Goal: Task Accomplishment & Management: Complete application form

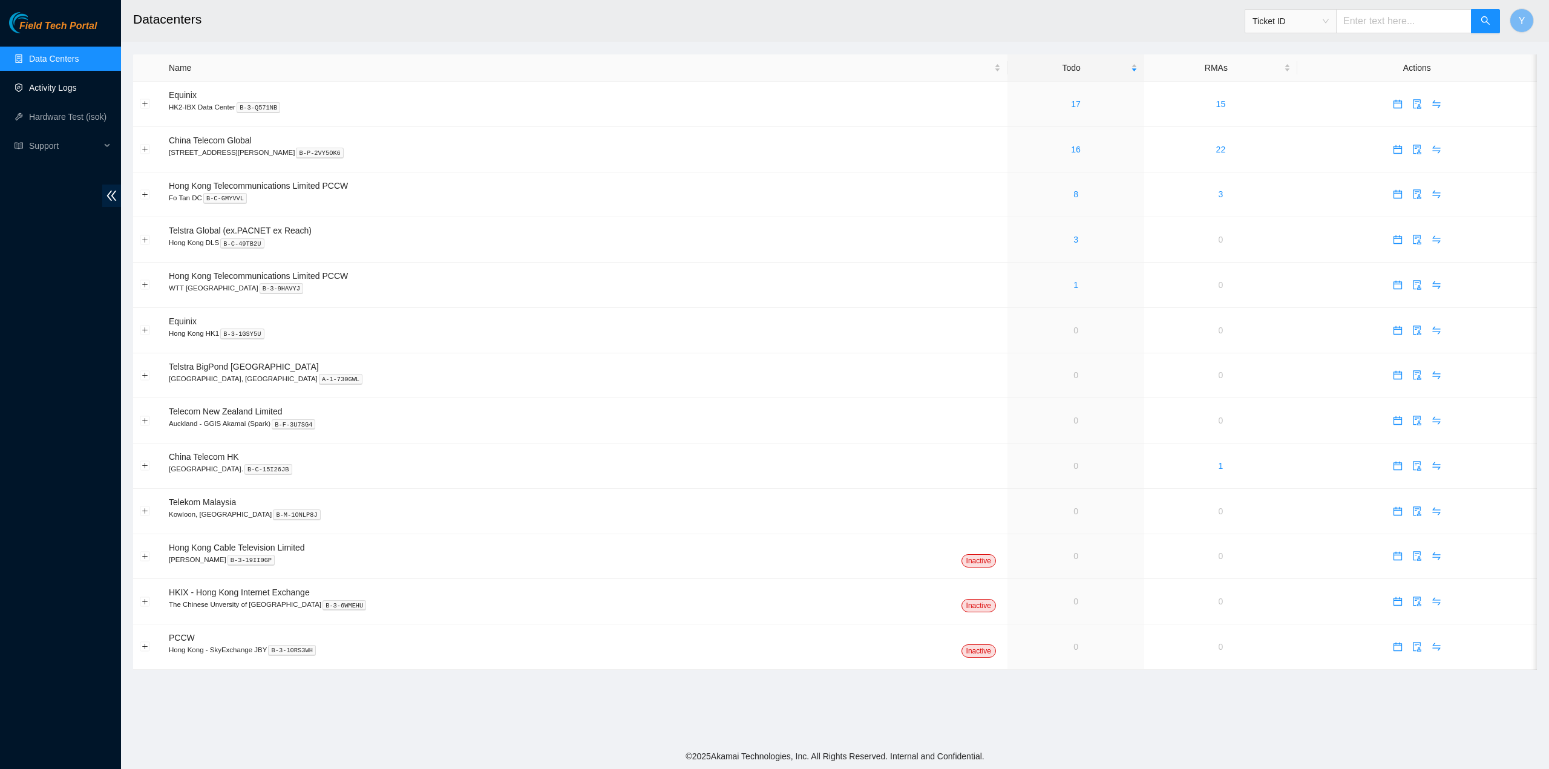
click at [67, 84] on link "Activity Logs" at bounding box center [53, 88] width 48 height 10
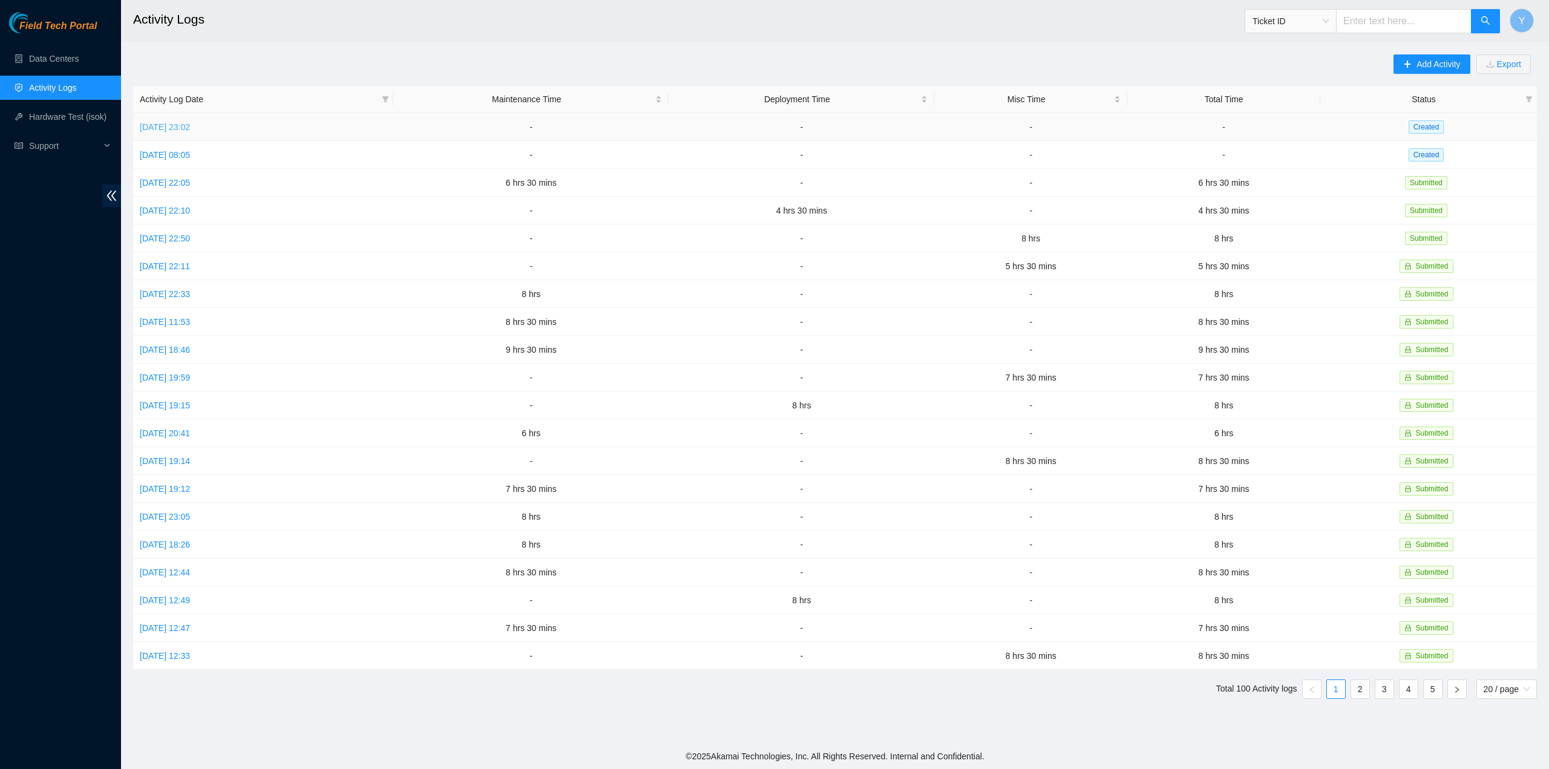
click at [188, 123] on link "[DATE] 23:02" at bounding box center [165, 127] width 50 height 10
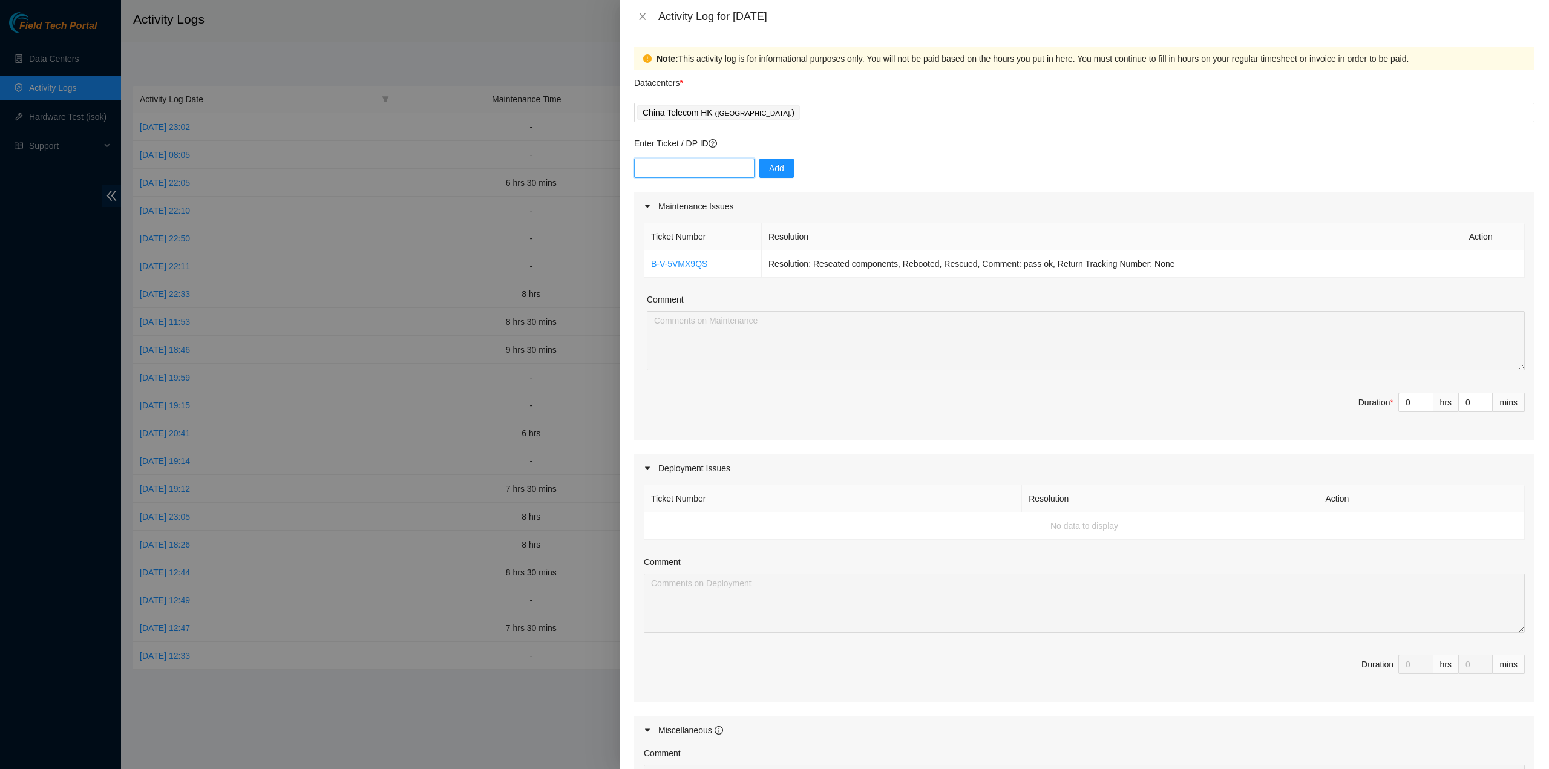
click at [710, 169] on input "text" at bounding box center [694, 168] width 120 height 19
click at [787, 119] on div "China Telecom HK ( Hong Kong. )" at bounding box center [1084, 112] width 894 height 17
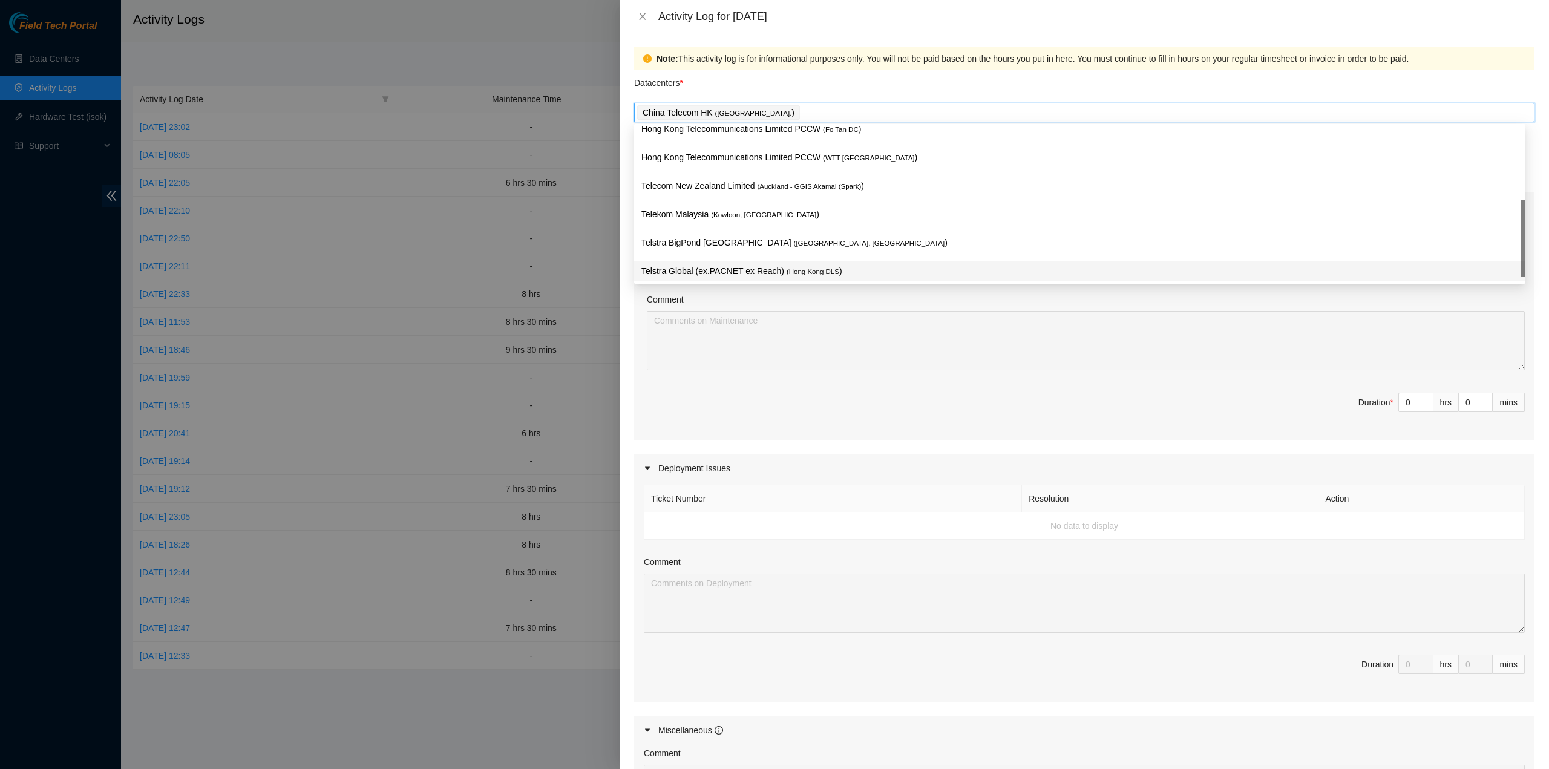
scroll to position [127, 0]
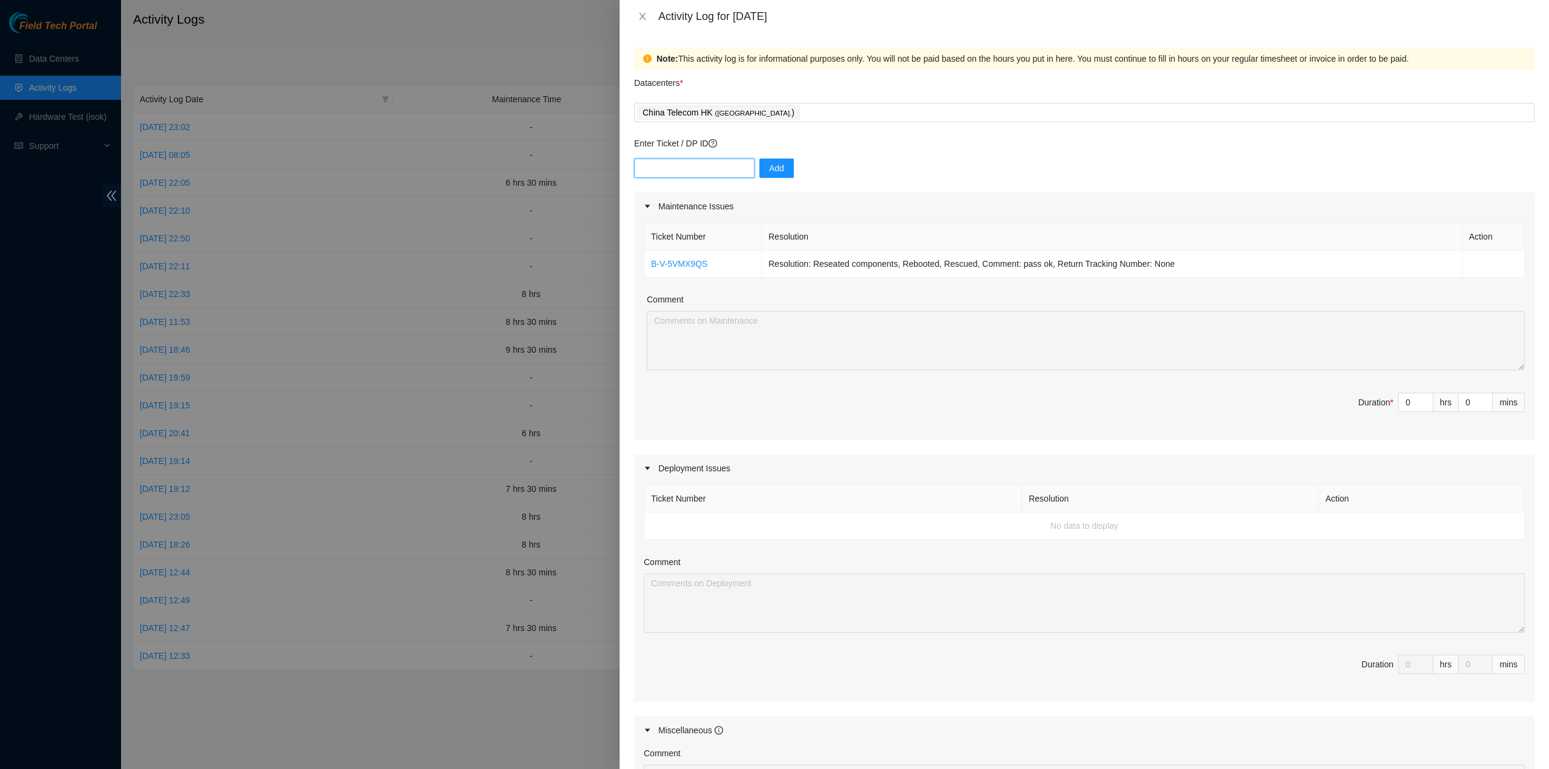
click at [685, 160] on input "text" at bounding box center [694, 168] width 120 height 19
paste input "B-V-5KY1G2M"
type input "B-V-5KY1G2M"
click at [769, 164] on span "Add" at bounding box center [776, 168] width 15 height 13
drag, startPoint x: 866, startPoint y: 222, endPoint x: 848, endPoint y: 229, distance: 20.1
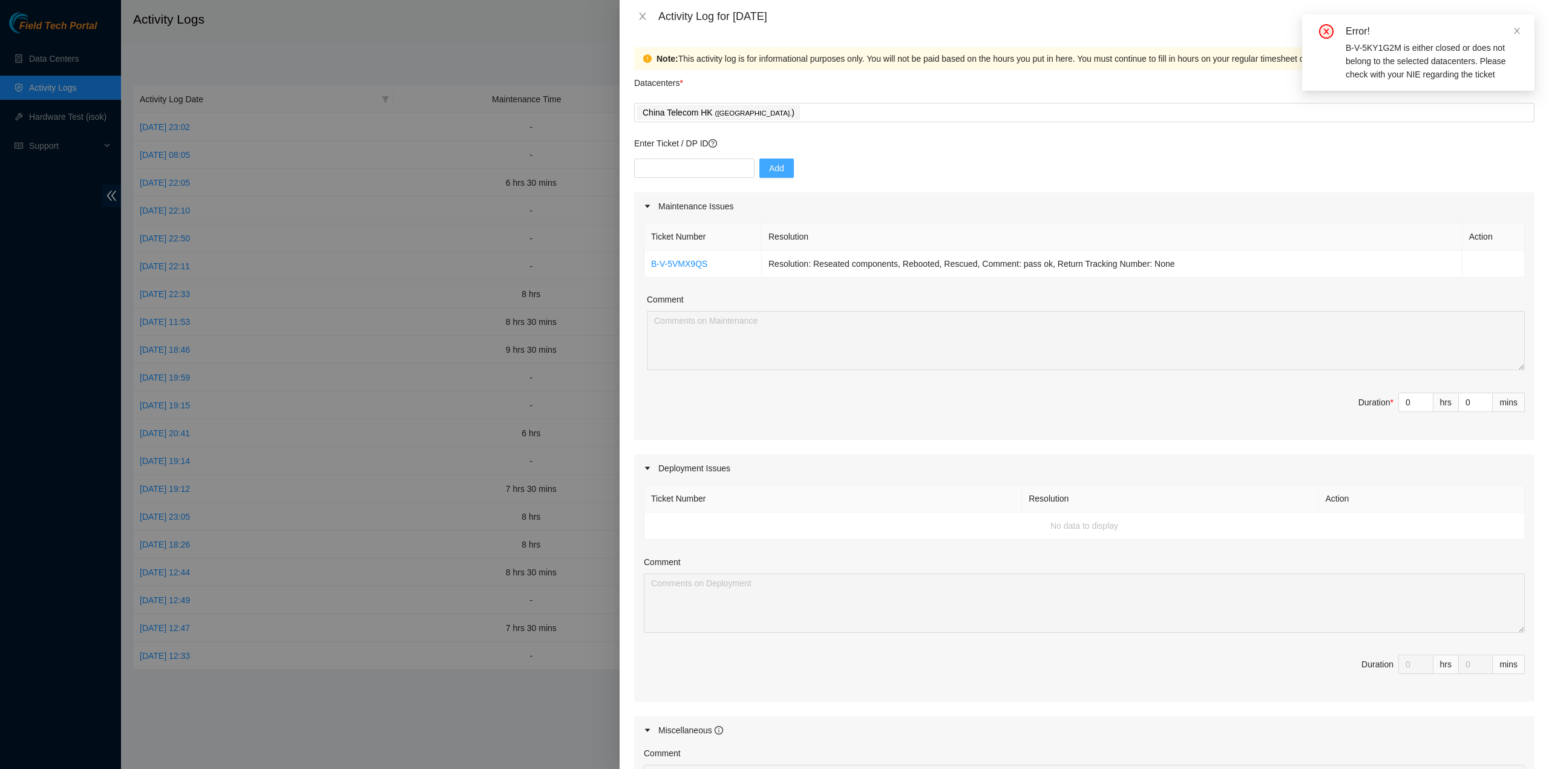
click at [866, 222] on div "Ticket Number Resolution Action B-V-5VMX9QS Resolution: Reseated components, Re…" at bounding box center [1084, 330] width 900 height 220
click at [643, 14] on icon "close" at bounding box center [643, 16] width 10 height 10
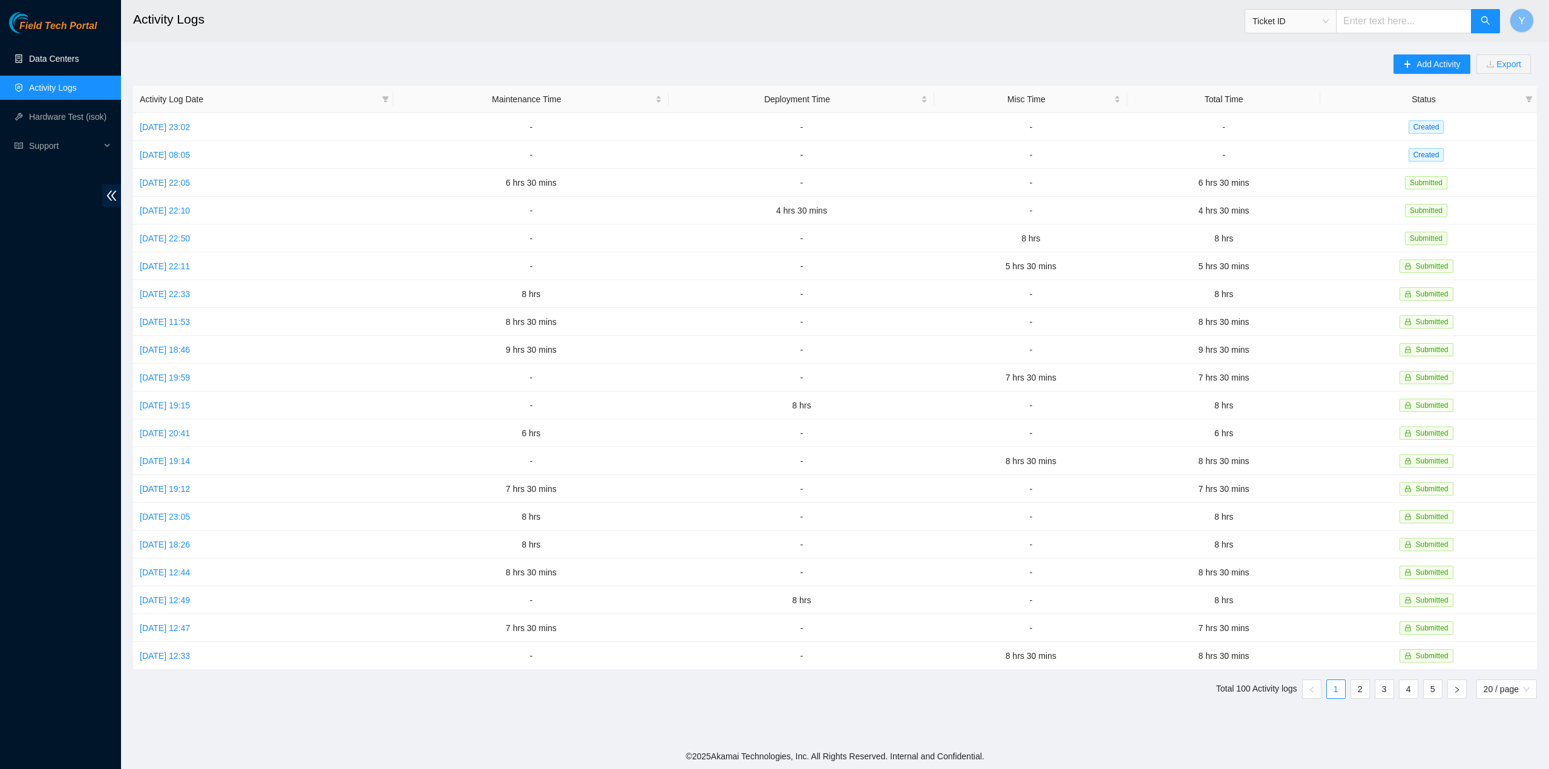
click at [47, 61] on link "Data Centers" at bounding box center [54, 59] width 50 height 10
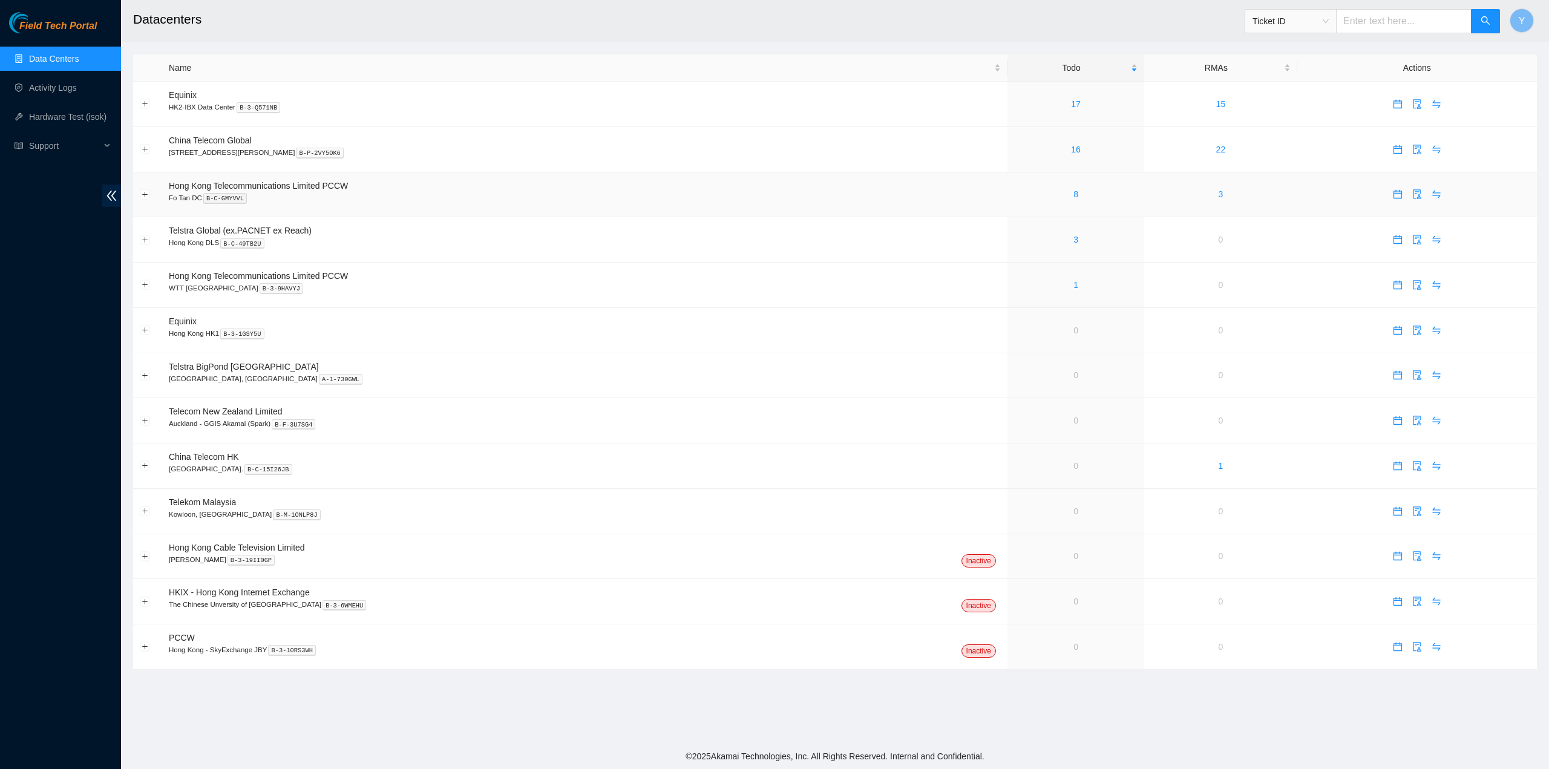
click at [1042, 192] on div "8" at bounding box center [1075, 194] width 123 height 13
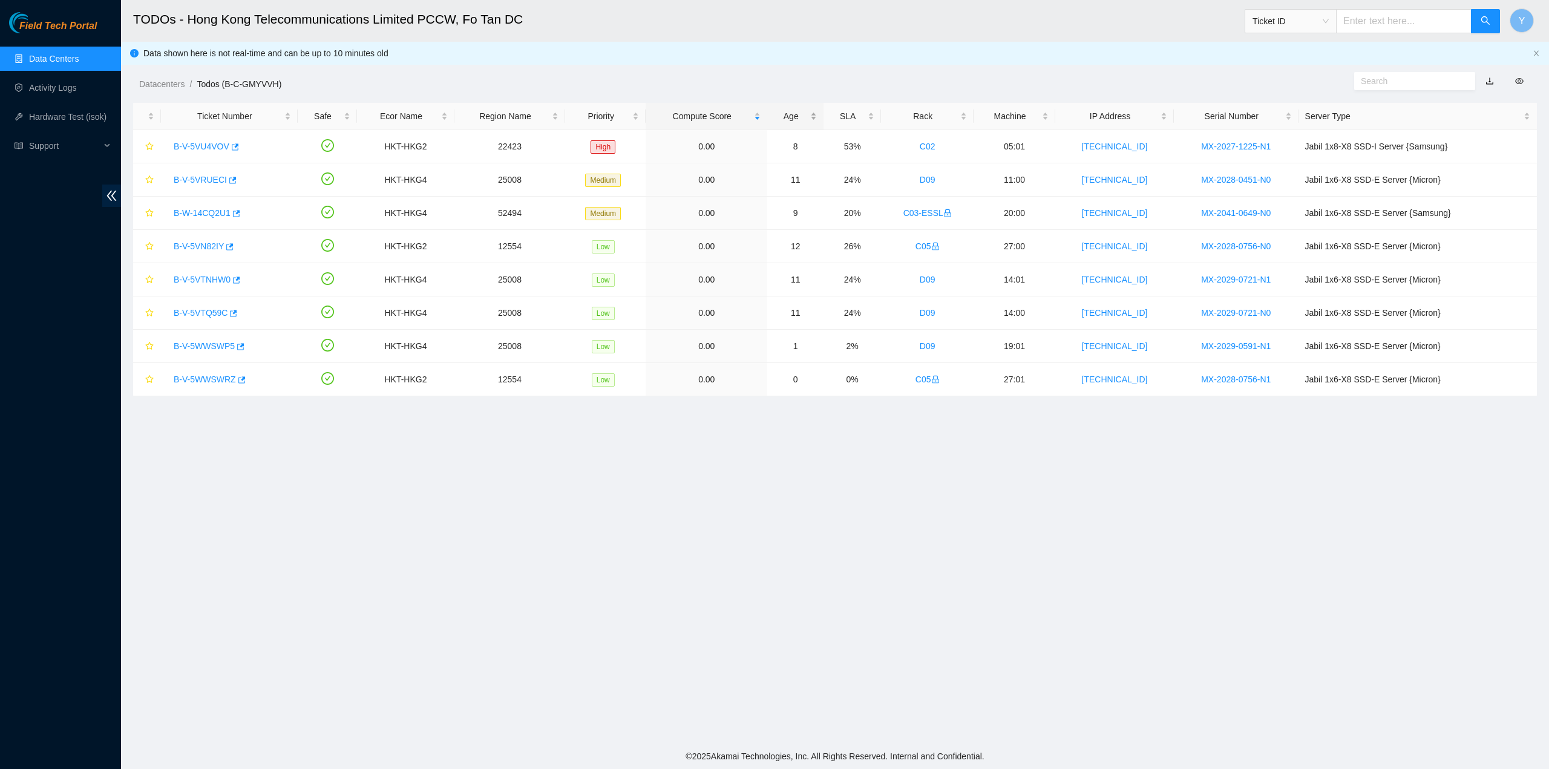
click at [802, 111] on div "Age" at bounding box center [795, 116] width 43 height 13
drag, startPoint x: 807, startPoint y: 111, endPoint x: 796, endPoint y: 128, distance: 21.0
click at [806, 112] on div "Age" at bounding box center [795, 116] width 43 height 13
click at [197, 142] on link "B-V-5VN82IY" at bounding box center [199, 147] width 50 height 10
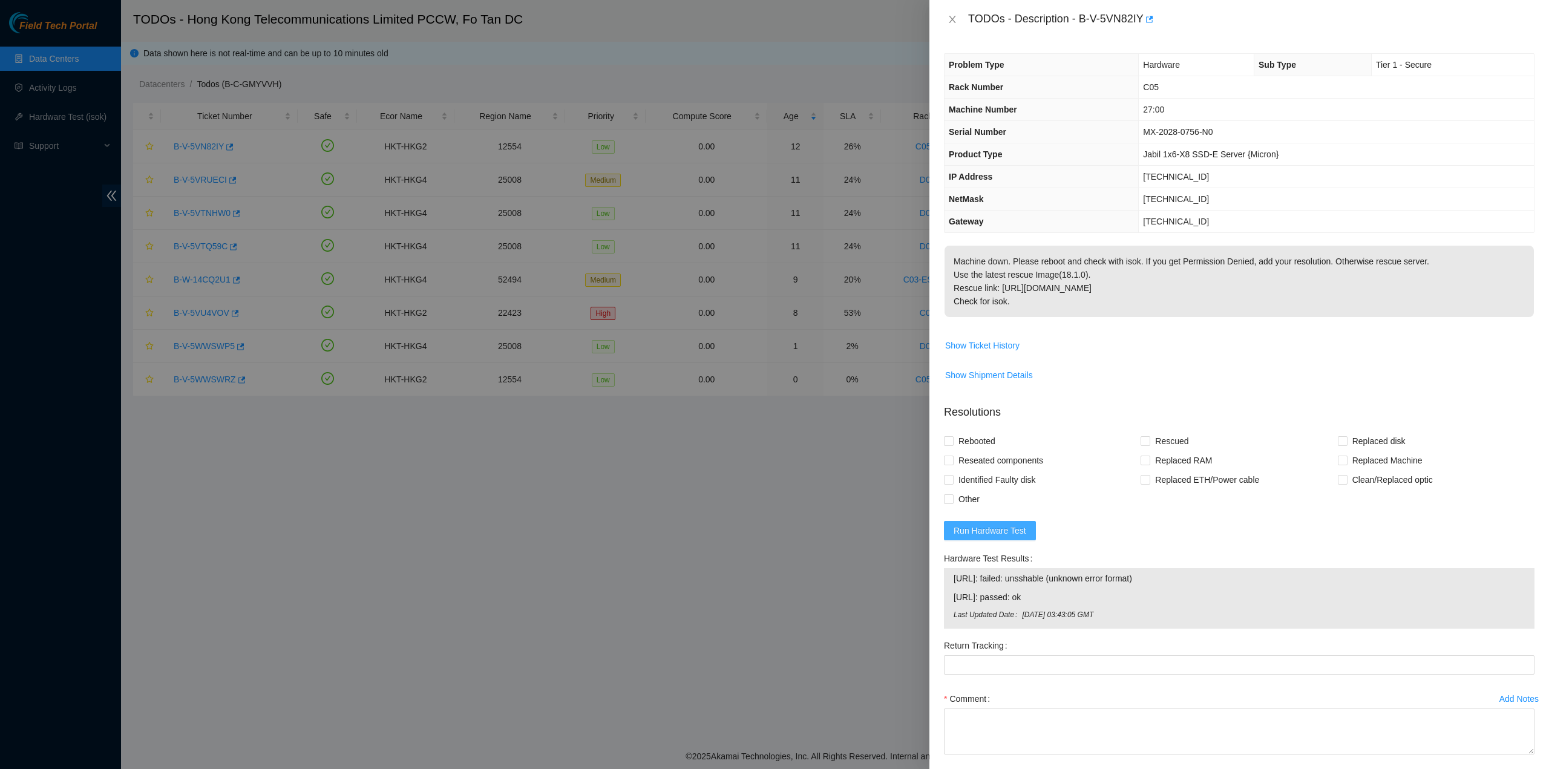
click at [1011, 529] on span "Run Hardware Test" at bounding box center [990, 530] width 73 height 13
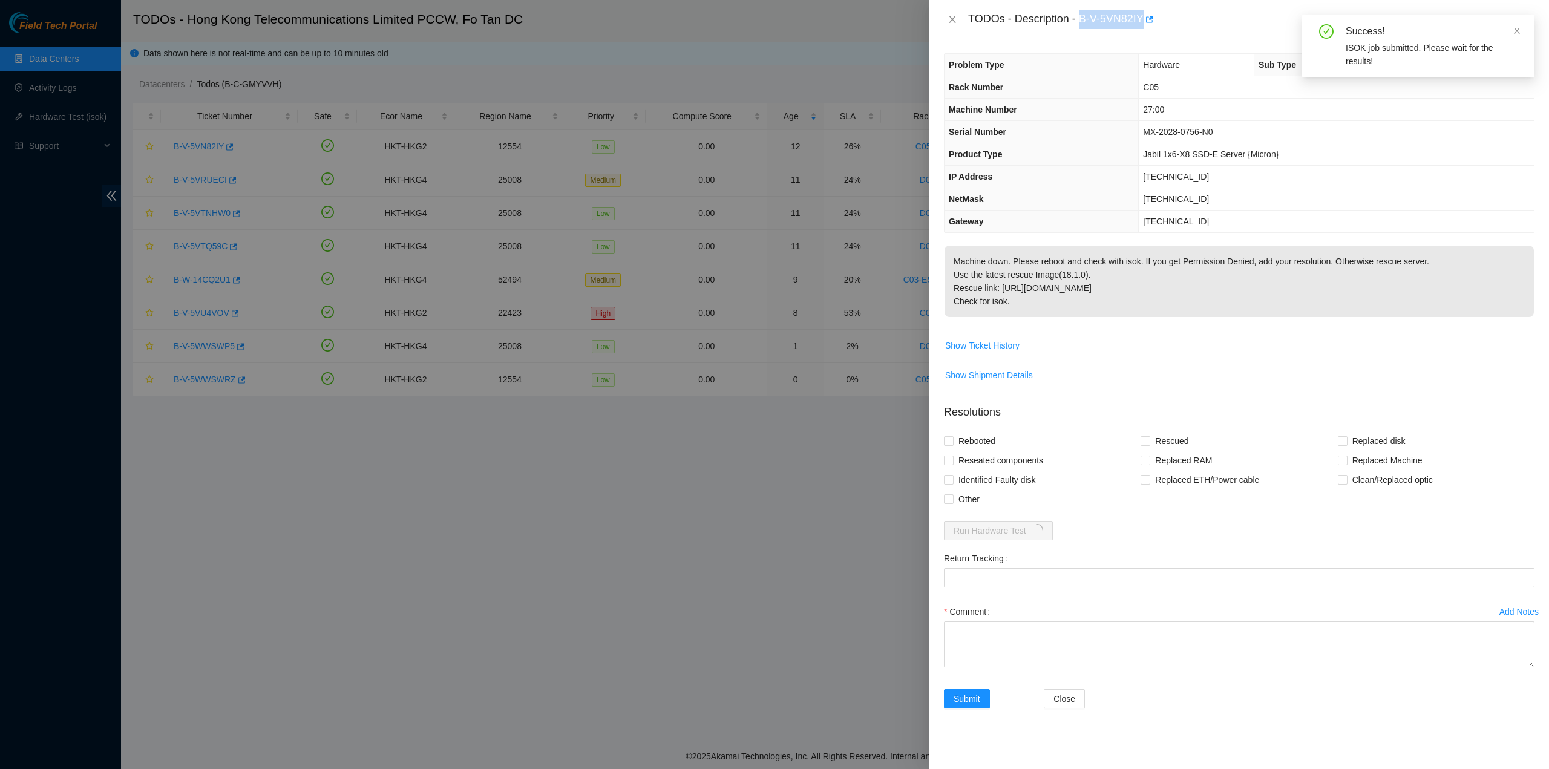
drag, startPoint x: 1084, startPoint y: 20, endPoint x: 1144, endPoint y: 31, distance: 60.4
click at [1144, 31] on div "TODOs - Description - B-V-5VN82IY" at bounding box center [1239, 19] width 620 height 39
click at [949, 767] on div "Problem Type Hardware Sub Type Tier 1 - Secure Rack Number C05 Machine Number 2…" at bounding box center [1239, 404] width 620 height 730
click at [1083, 21] on div "TODOs - Description - B-V-5VN82IY" at bounding box center [1251, 19] width 566 height 19
click at [1084, 16] on div "TODOs - Description - B-V-5VN82IY" at bounding box center [1251, 19] width 566 height 19
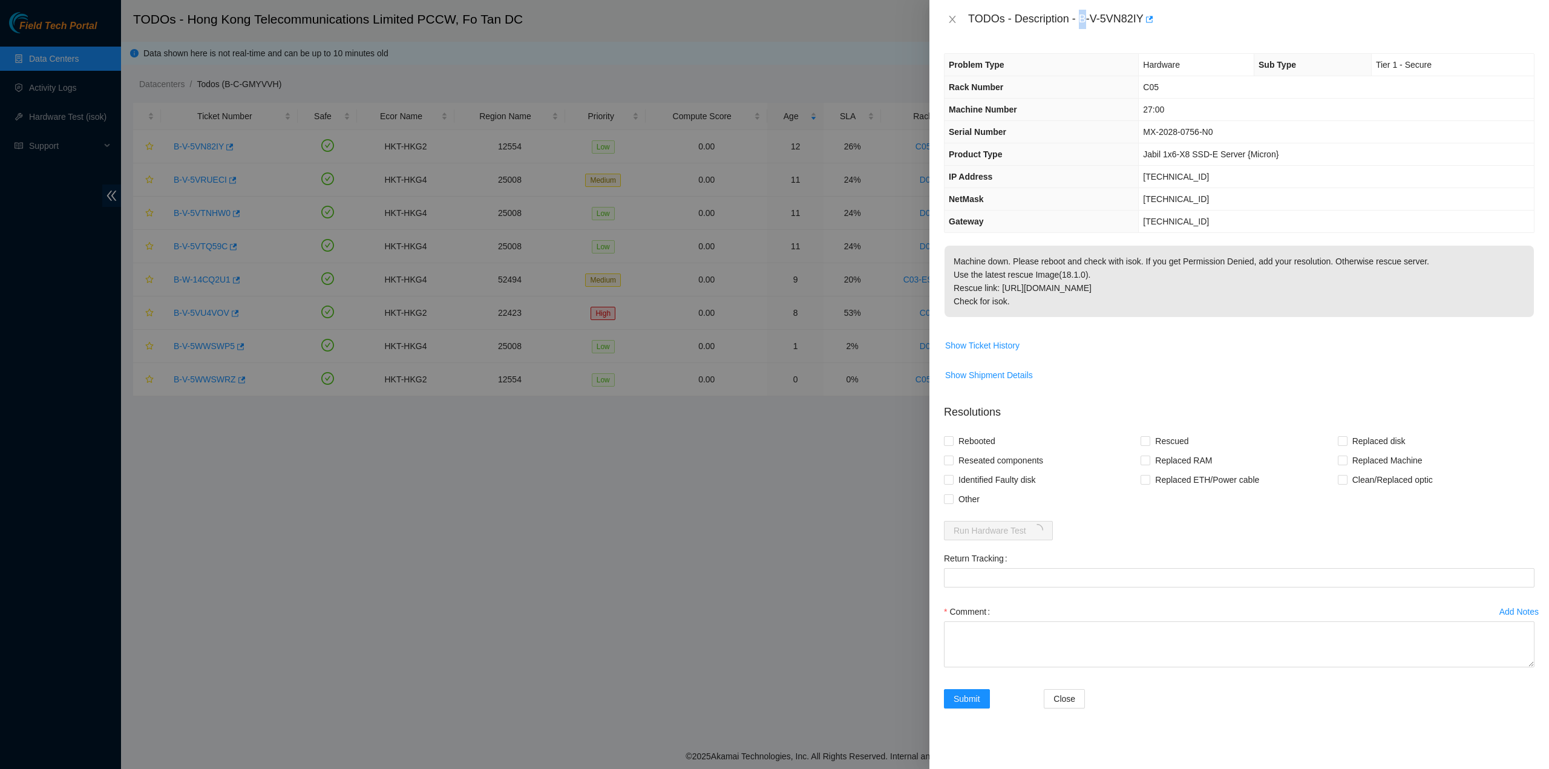
click at [1079, 16] on div "TODOs - Description - B-V-5VN82IY" at bounding box center [1251, 19] width 566 height 19
click at [1087, 36] on div "TODOs - Description - B-V-5VN82IY" at bounding box center [1239, 19] width 620 height 39
click at [1084, 44] on div "Problem Type Hardware Sub Type Tier 1 - Secure Rack Number C05 Machine Number 2…" at bounding box center [1239, 404] width 620 height 730
drag, startPoint x: 1082, startPoint y: 20, endPoint x: 1143, endPoint y: 36, distance: 63.3
click at [1143, 36] on div "TODOs - Description - B-V-5VN82IY" at bounding box center [1239, 19] width 620 height 39
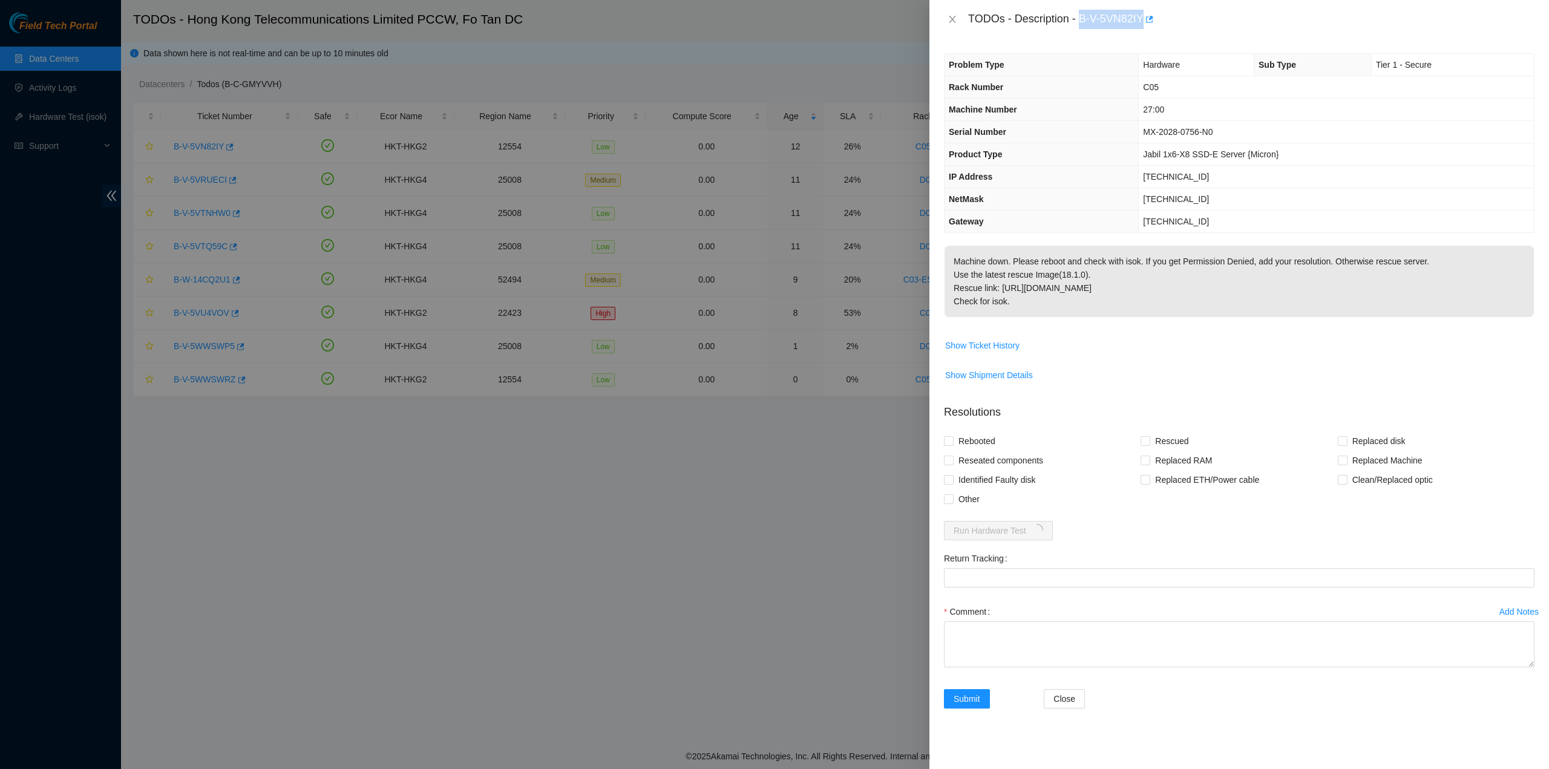
copy div "B-V-5VN82IY"
drag, startPoint x: 1314, startPoint y: 316, endPoint x: 1268, endPoint y: 328, distance: 48.0
click at [1314, 317] on span "Machine down. Please reboot and check with isok. If you get Permission Denied, …" at bounding box center [1238, 286] width 589 height 80
drag, startPoint x: 977, startPoint y: 453, endPoint x: 973, endPoint y: 445, distance: 9.2
click at [976, 453] on span "Reseated components" at bounding box center [1001, 460] width 94 height 19
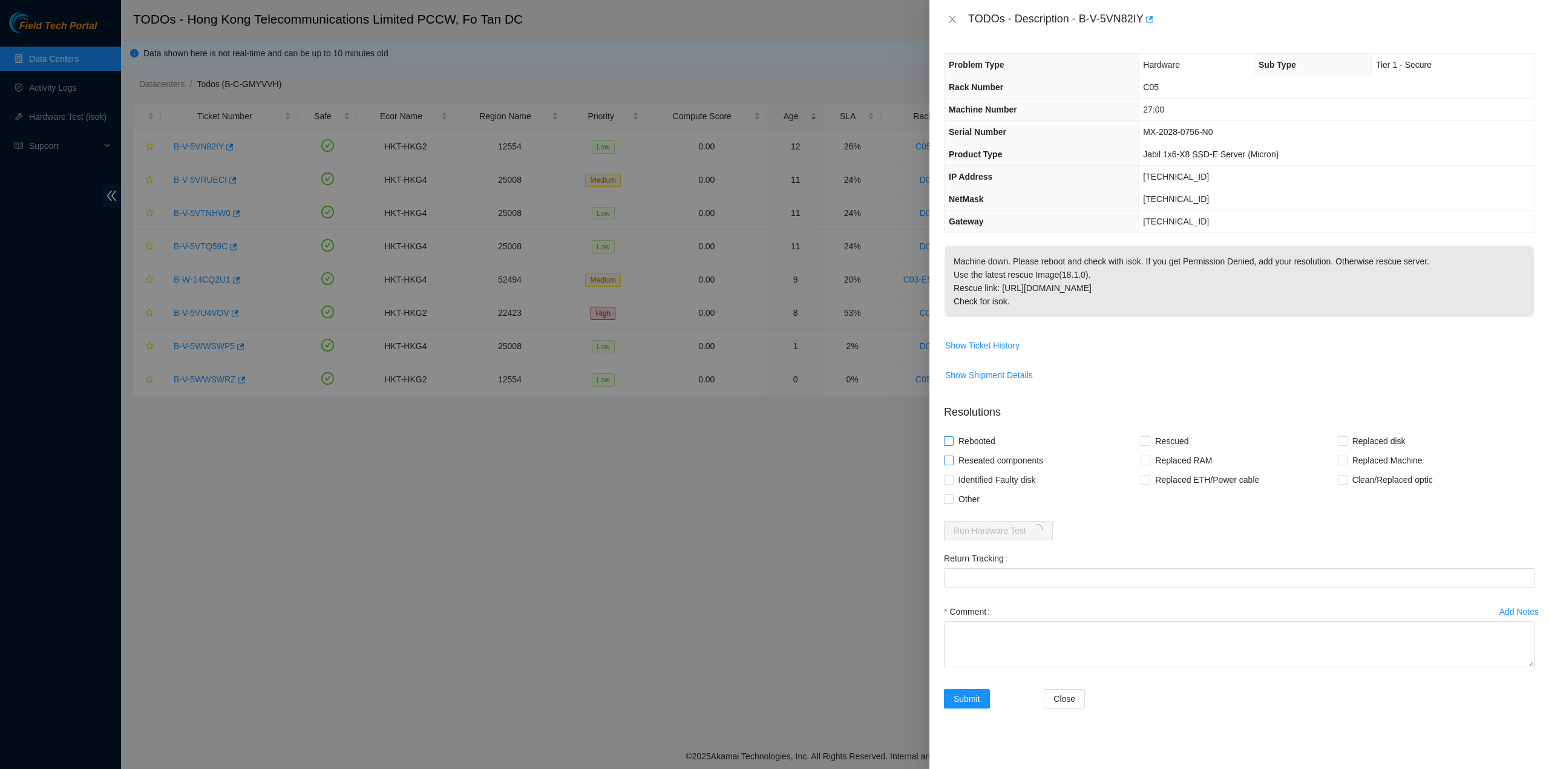
click at [952, 456] on input "Reseated components" at bounding box center [948, 460] width 8 height 8
checkbox input "true"
click at [972, 442] on span "Rebooted" at bounding box center [977, 440] width 47 height 19
click at [952, 442] on input "Rebooted" at bounding box center [948, 440] width 8 height 8
checkbox input "true"
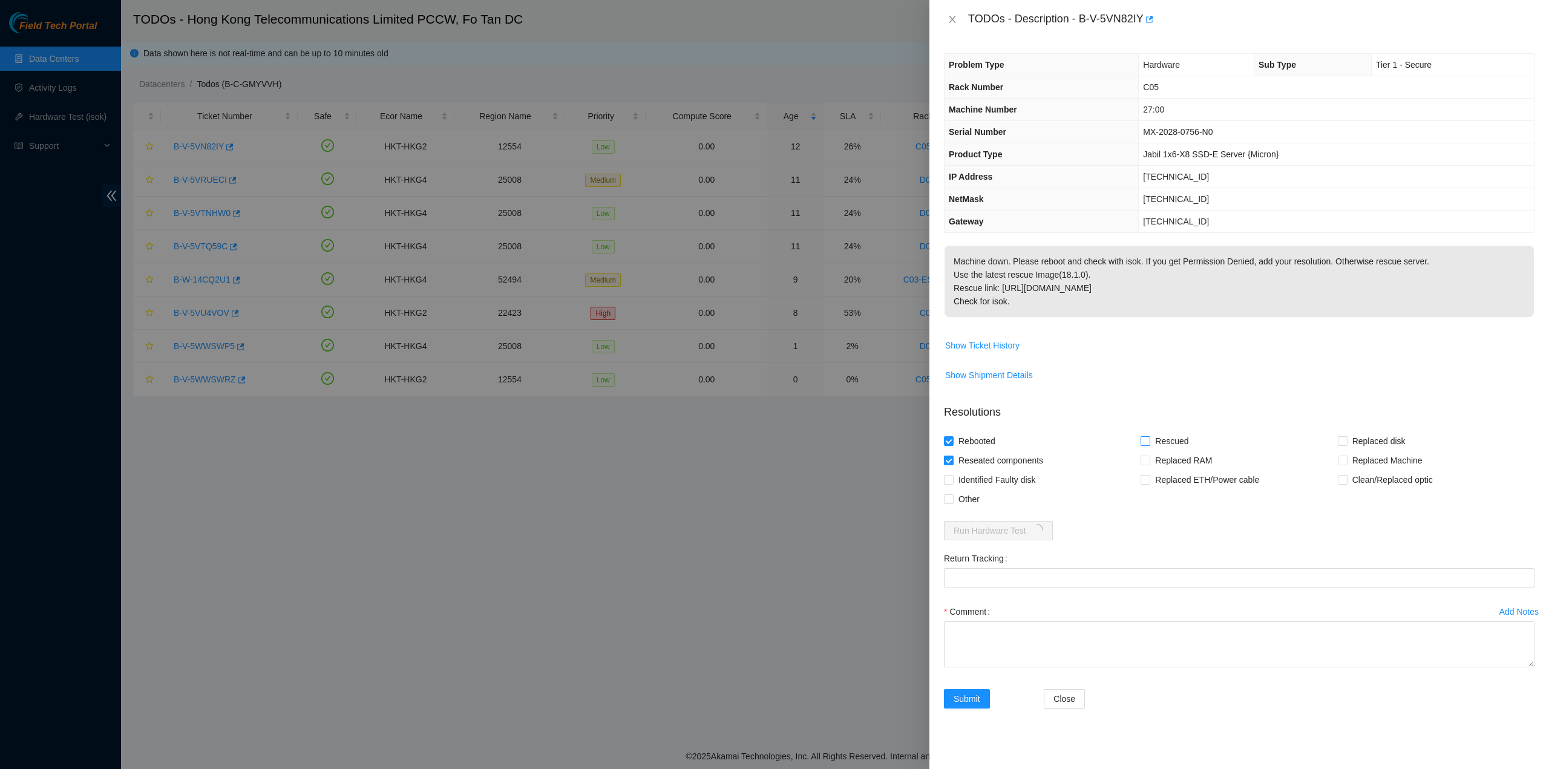
click at [1167, 434] on span "Rescued" at bounding box center [1171, 440] width 43 height 19
click at [1149, 436] on input "Rescued" at bounding box center [1145, 440] width 8 height 8
checkbox input "true"
click at [1075, 623] on textarea "Comment" at bounding box center [1239, 644] width 591 height 46
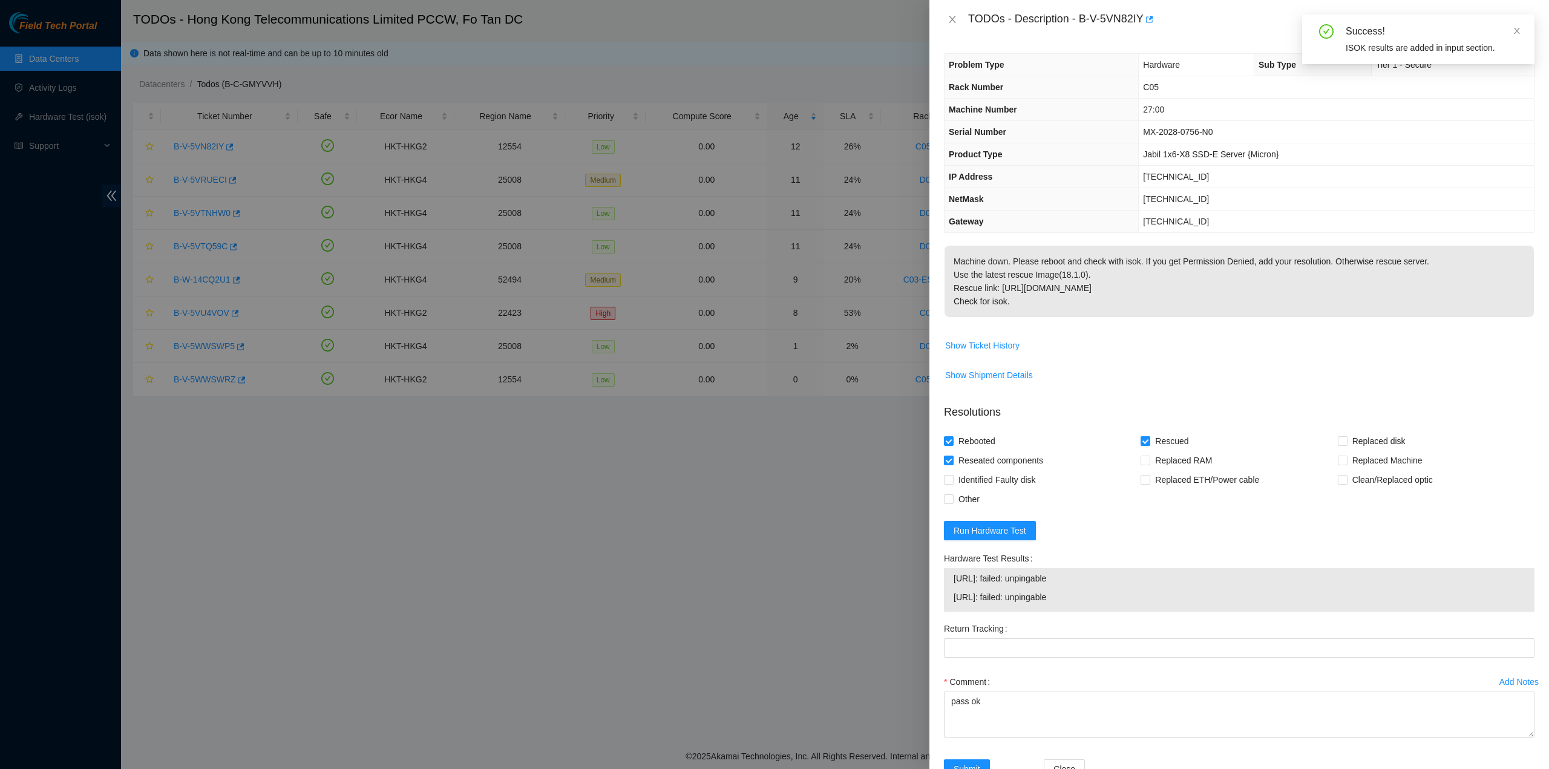
click at [1279, 356] on td "Show Ticket History" at bounding box center [1239, 350] width 591 height 30
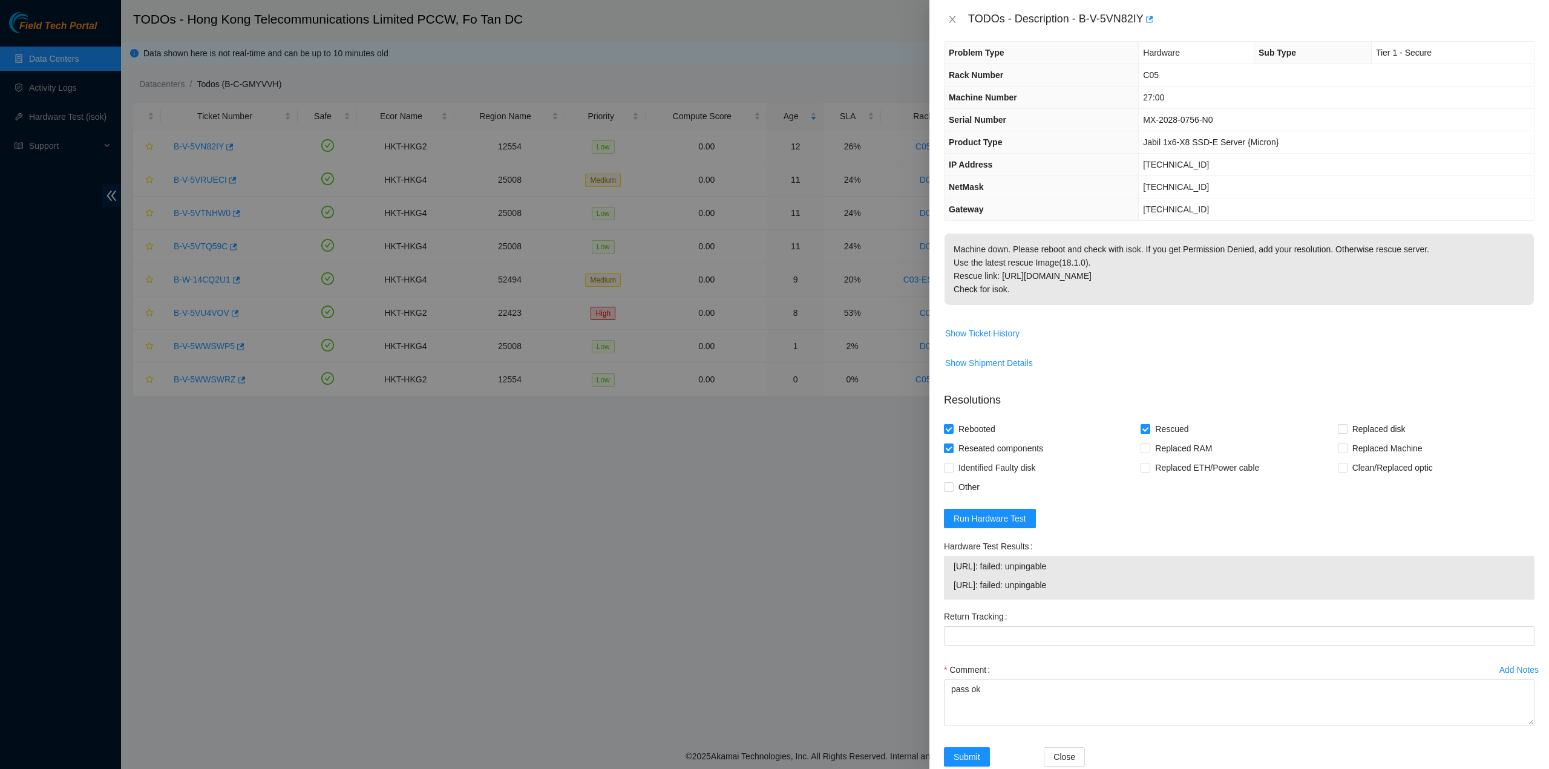
scroll to position [36, 0]
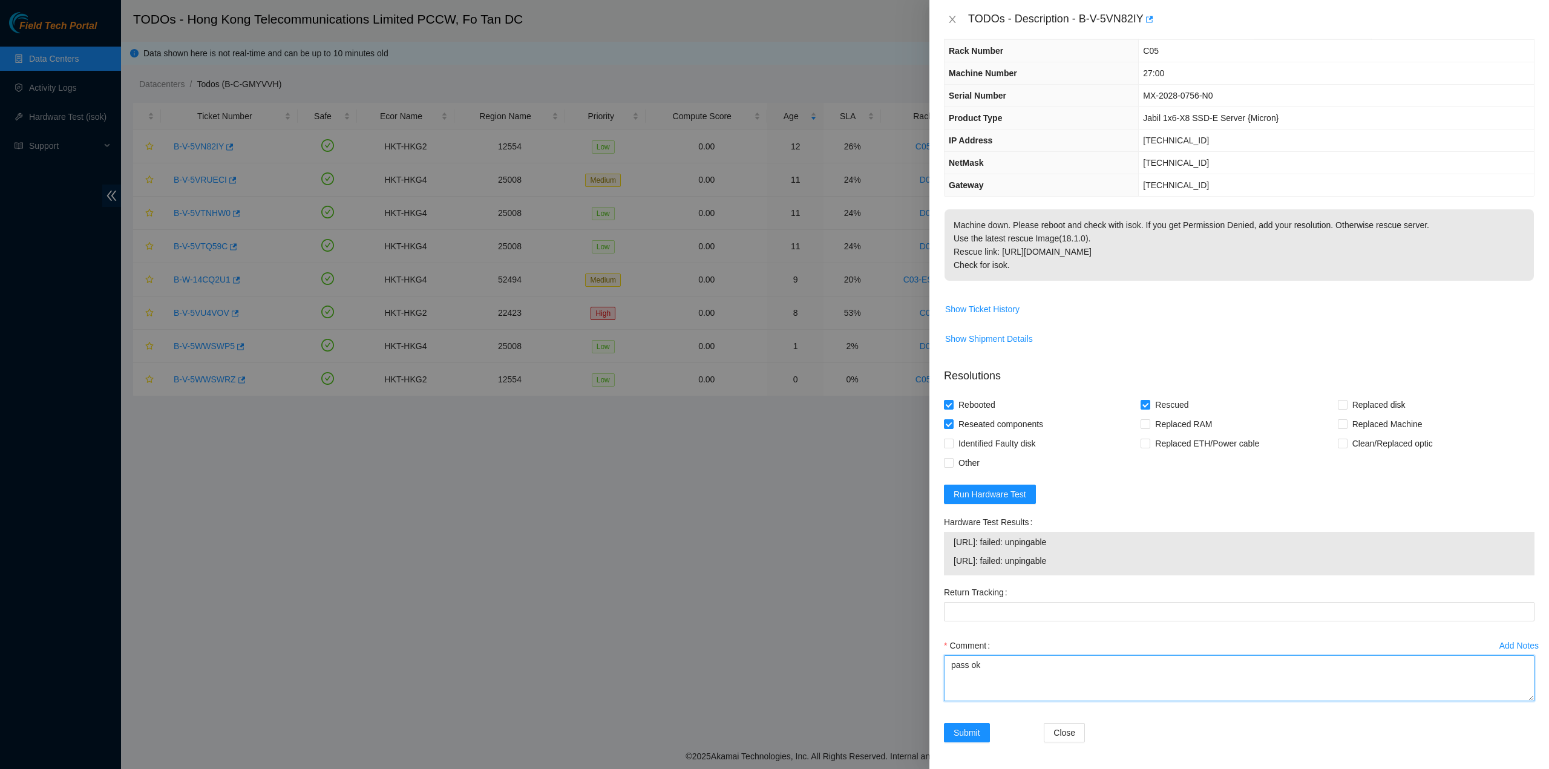
drag, startPoint x: 961, startPoint y: 664, endPoint x: 877, endPoint y: 653, distance: 84.2
click at [878, 653] on div "TODOs - Description - B-V-5VN82IY Problem Type Hardware Sub Type Tier 1 - Secur…" at bounding box center [774, 384] width 1549 height 769
type textarea "N"
type textarea "No power to the psu no vga nothing comes up"
click at [974, 744] on div "Submit" at bounding box center [989, 740] width 100 height 34
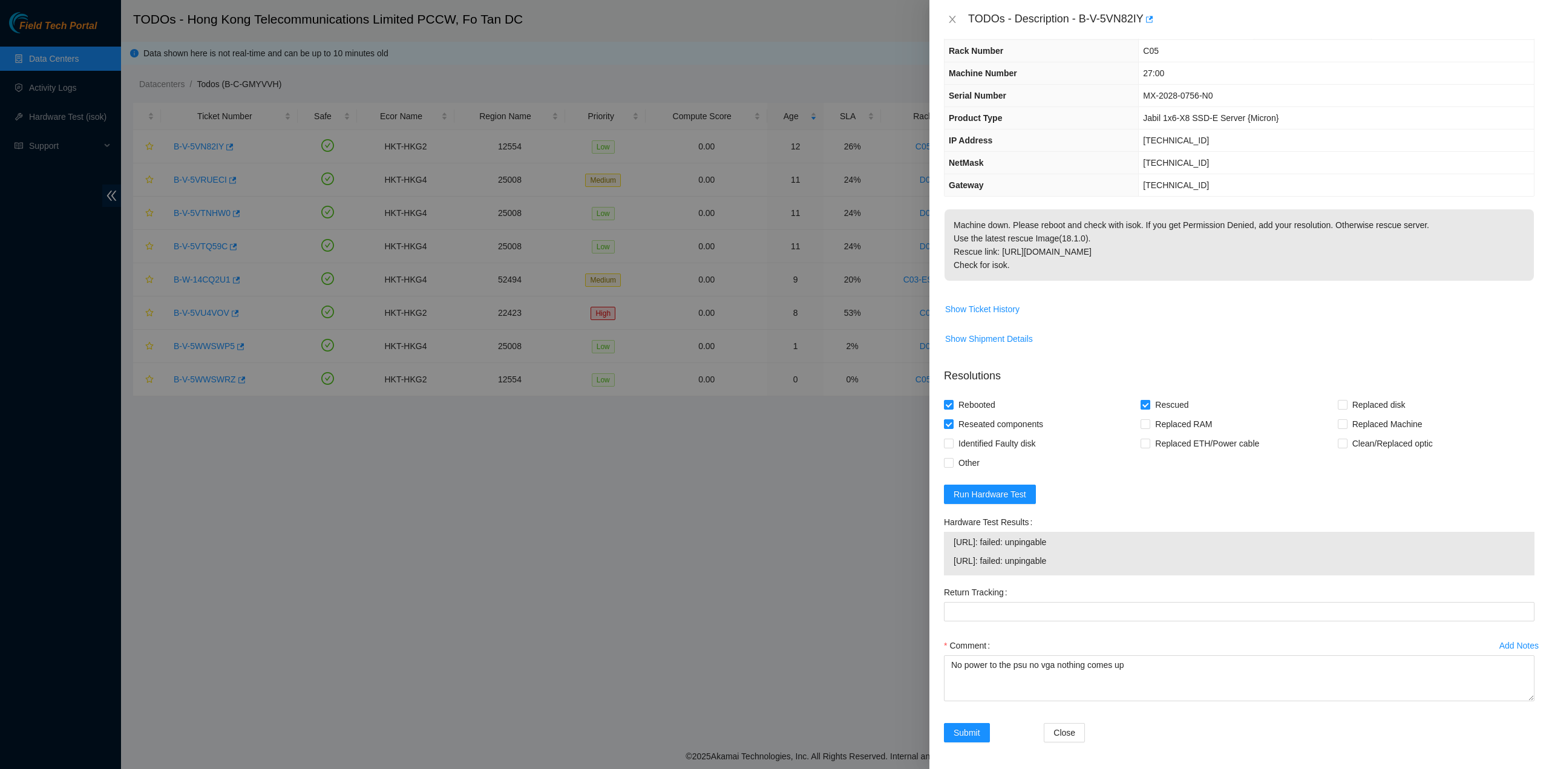
click at [1164, 400] on span "Rescued" at bounding box center [1171, 404] width 43 height 19
click at [1149, 400] on input "Rescued" at bounding box center [1145, 404] width 8 height 8
checkbox input "false"
click at [993, 431] on span "Reseated components" at bounding box center [1001, 423] width 94 height 19
click at [952, 428] on input "Reseated components" at bounding box center [948, 423] width 8 height 8
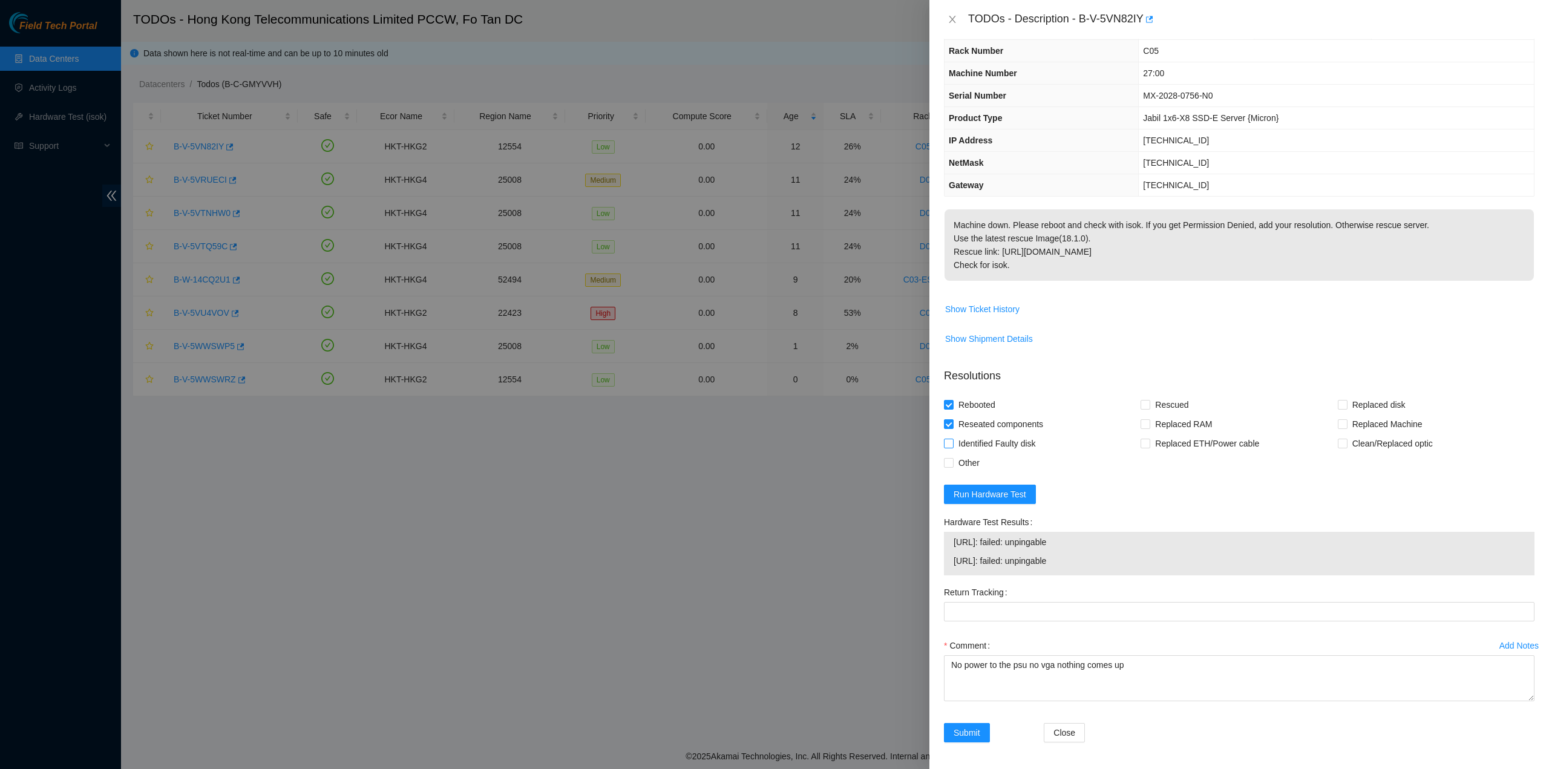
checkbox input "false"
click at [992, 437] on span "Identified Faulty disk" at bounding box center [997, 443] width 87 height 19
click at [952, 439] on input "Identified Faulty disk" at bounding box center [948, 443] width 8 height 8
checkbox input "true"
click at [993, 425] on span "Reseated components" at bounding box center [1001, 423] width 94 height 19
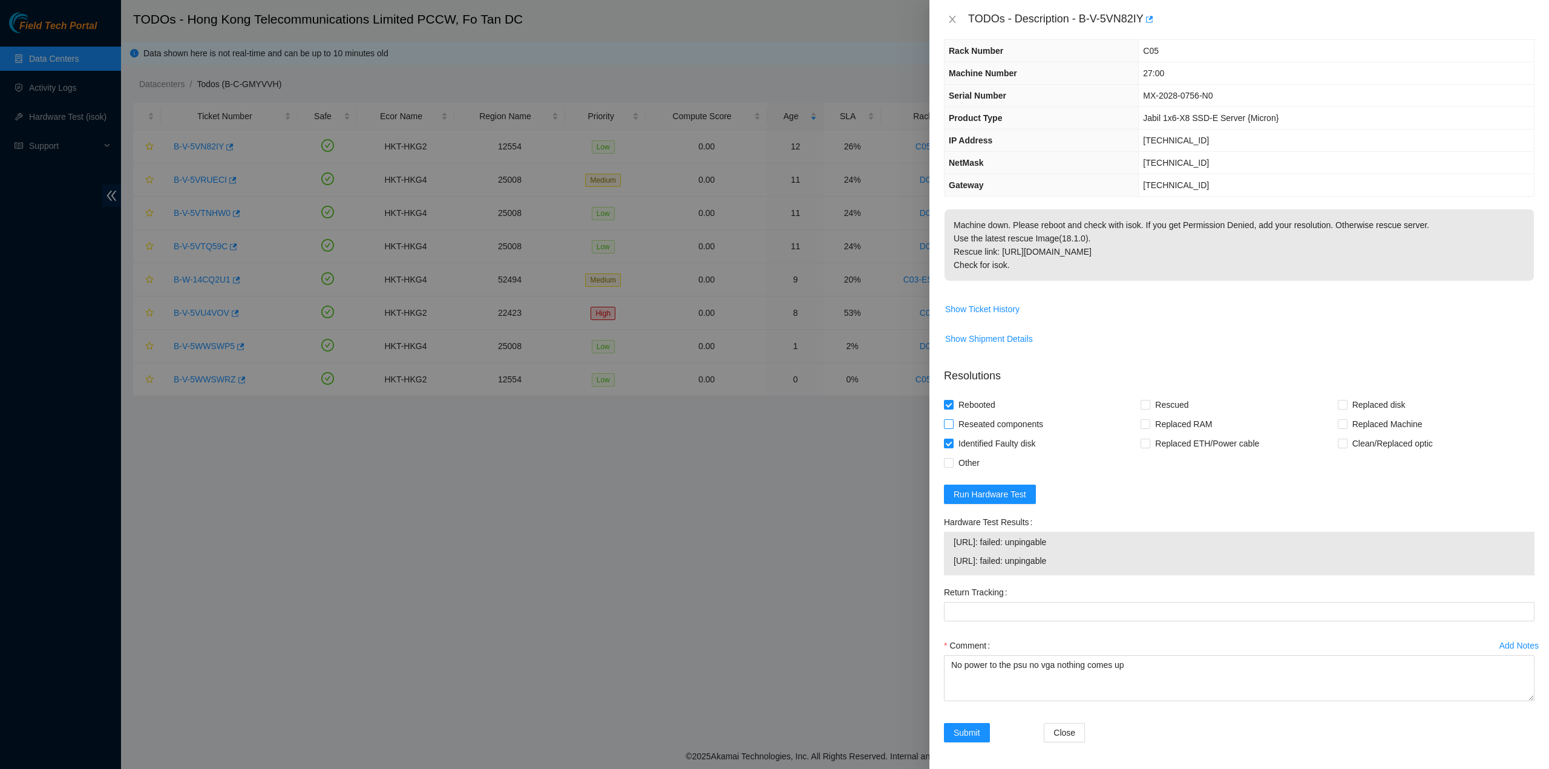
click at [952, 425] on input "Reseated components" at bounding box center [948, 423] width 8 height 8
checkbox input "true"
click at [969, 726] on span "Submit" at bounding box center [967, 732] width 27 height 13
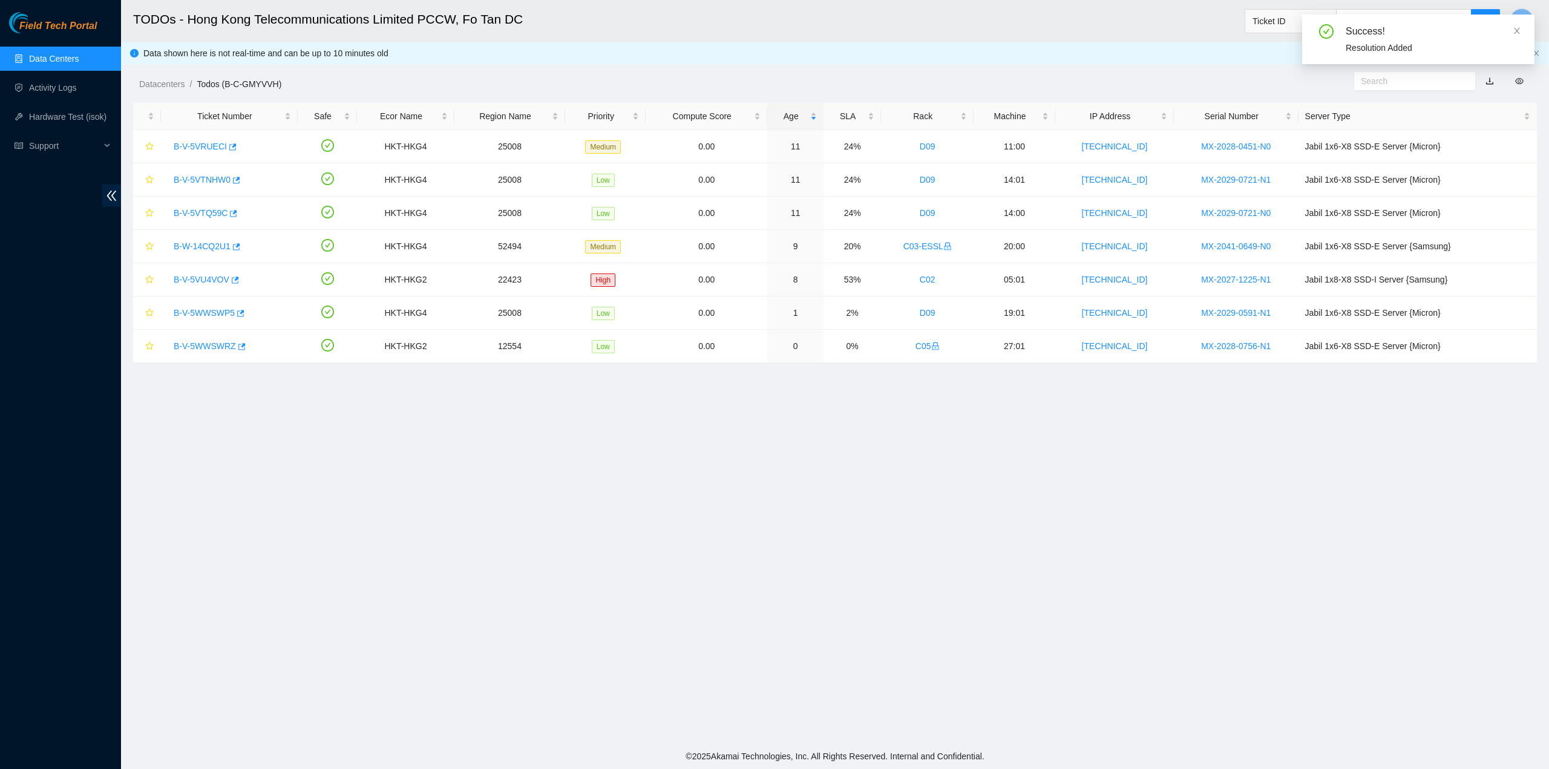
drag, startPoint x: 1358, startPoint y: 543, endPoint x: 1350, endPoint y: 537, distance: 9.9
click at [1358, 542] on main "TODOs - Hong Kong Telecommunications Limited PCCW, Fo Tan DC Ticket ID Y Data s…" at bounding box center [835, 372] width 1428 height 744
click at [1519, 29] on icon "close" at bounding box center [1517, 31] width 8 height 8
click at [1519, 25] on span "Y" at bounding box center [1522, 20] width 7 height 15
click at [1422, 116] on link "Logout" at bounding box center [1409, 121] width 26 height 10
